Goal: Find specific page/section: Find specific page/section

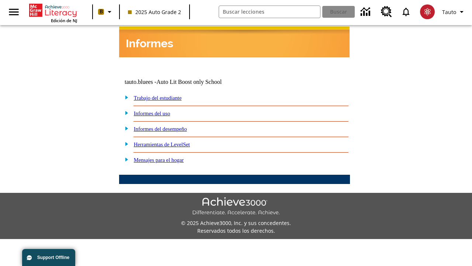
click at [166, 95] on link "Trabajo del estudiante" at bounding box center [158, 98] width 48 height 6
select select "/options/reports/?report_id=24&atype=14&section=2"
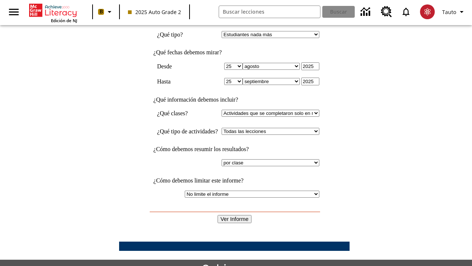
scroll to position [193, 0]
